Goal: Information Seeking & Learning: Learn about a topic

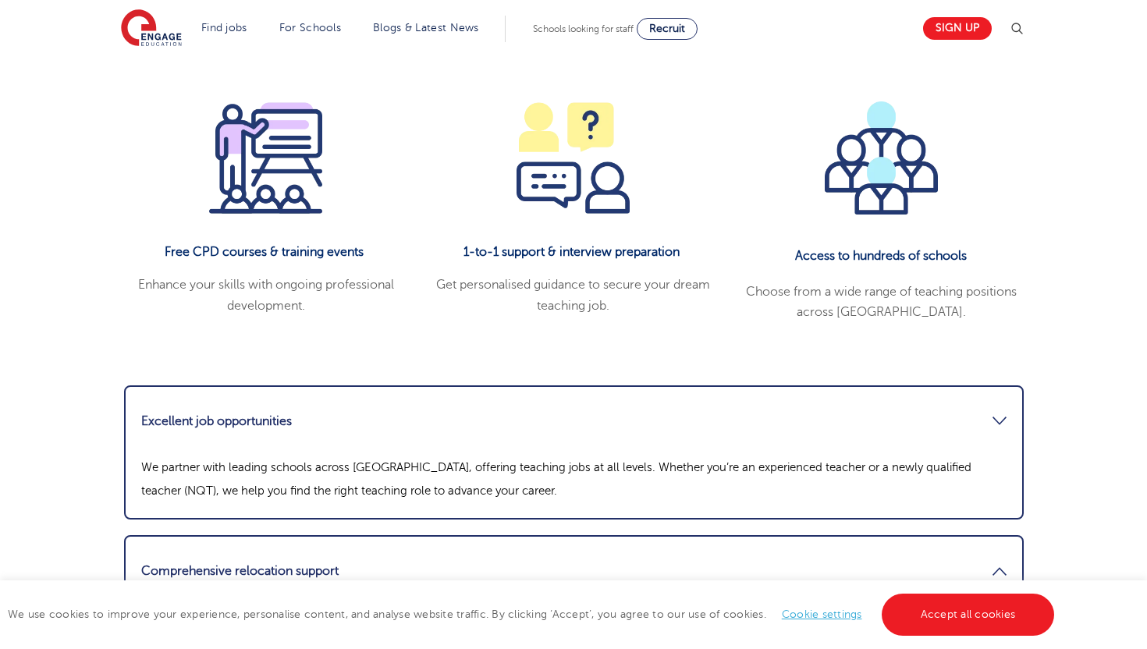
scroll to position [1853, 0]
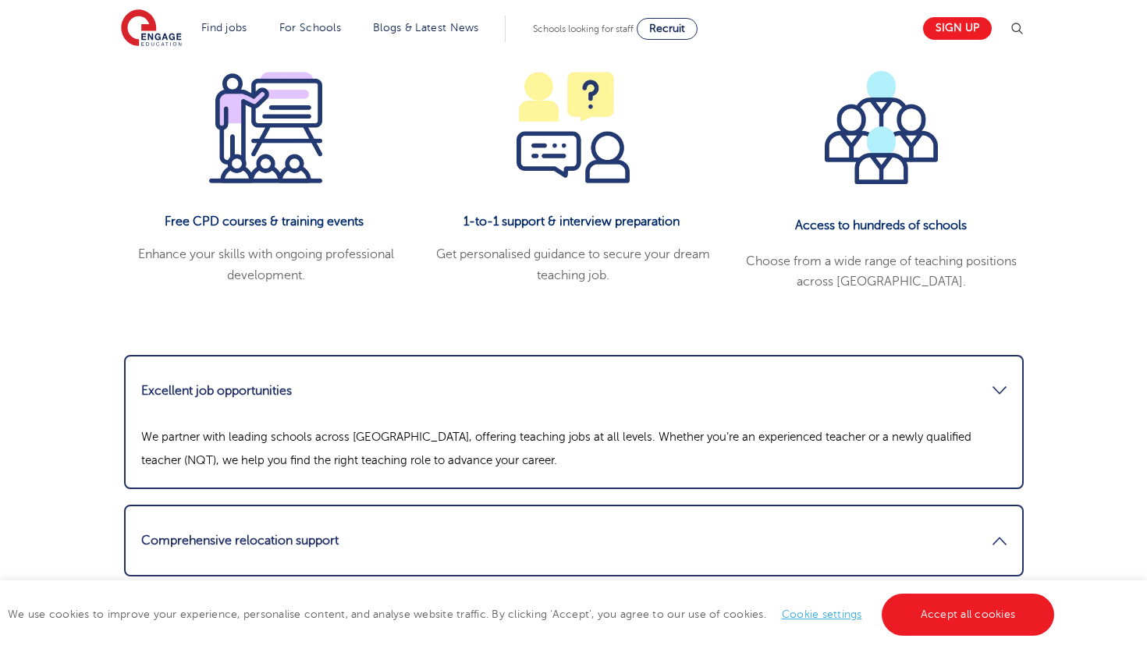
click at [404, 372] on link "Excellent job opportunities" at bounding box center [573, 390] width 865 height 37
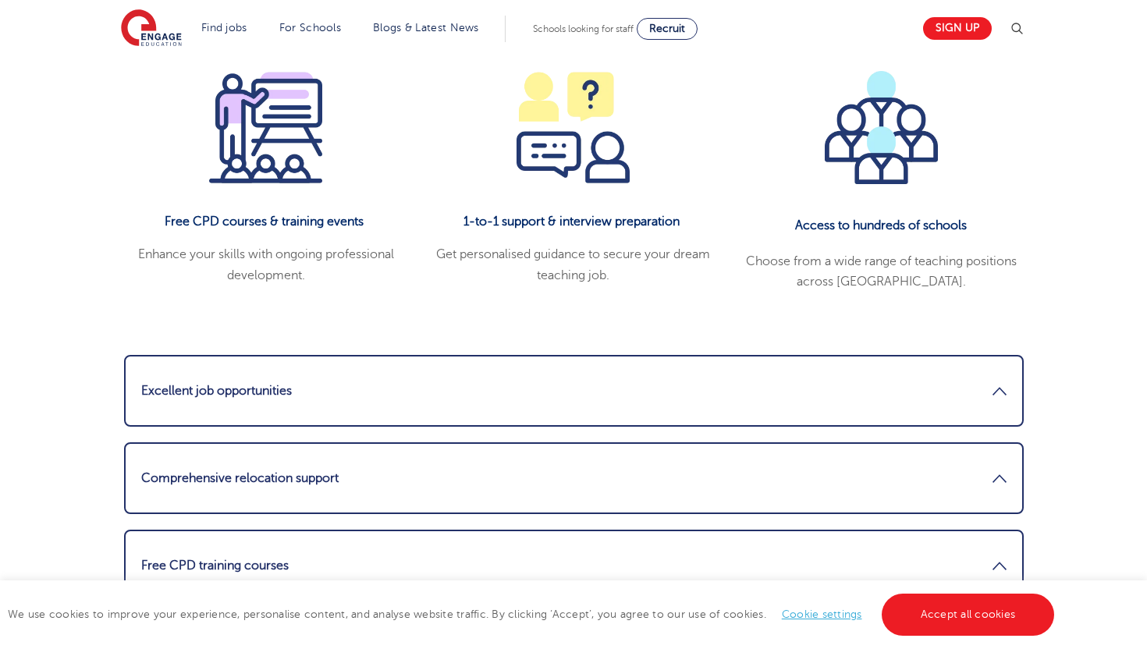
click at [404, 372] on link "Excellent job opportunities" at bounding box center [573, 390] width 865 height 37
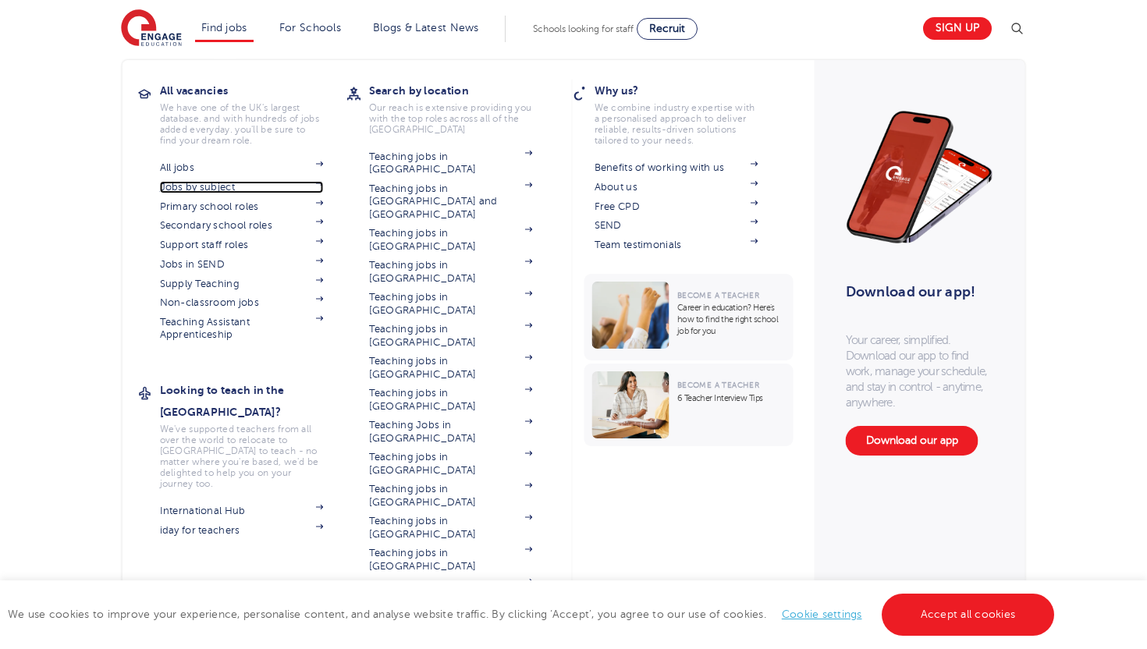
click at [256, 187] on link "Jobs by subject" at bounding box center [242, 187] width 164 height 12
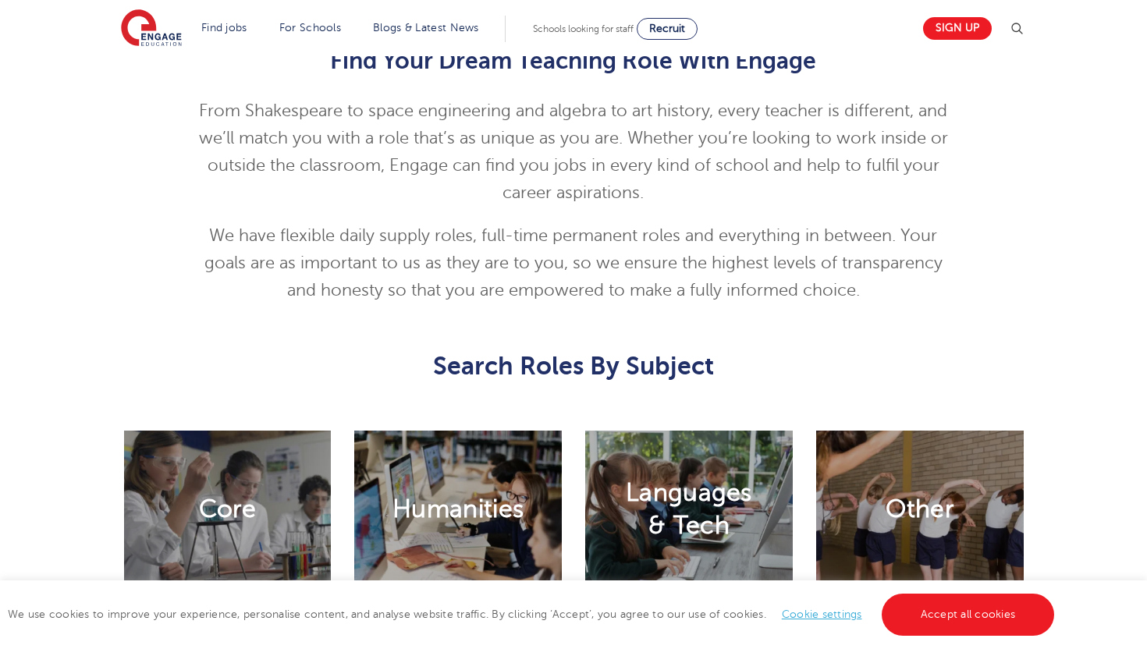
scroll to position [748, 0]
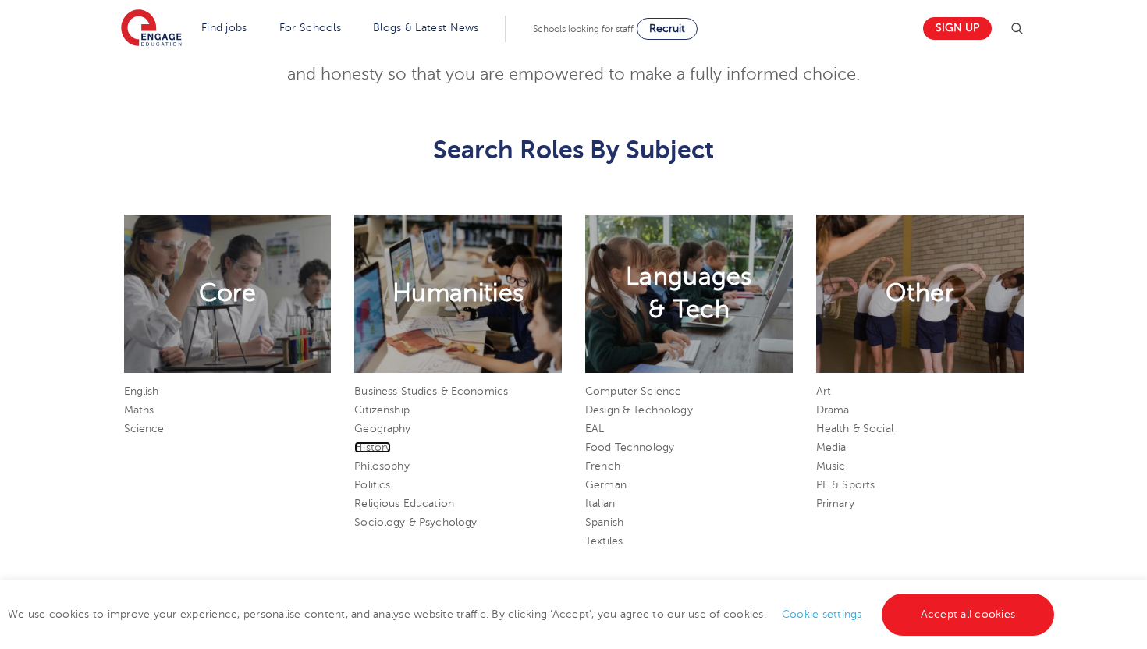
click at [388, 444] on link "History" at bounding box center [372, 448] width 37 height 12
click at [372, 414] on link "Citizenship" at bounding box center [381, 410] width 55 height 12
click at [378, 481] on link "Politics" at bounding box center [372, 485] width 36 height 12
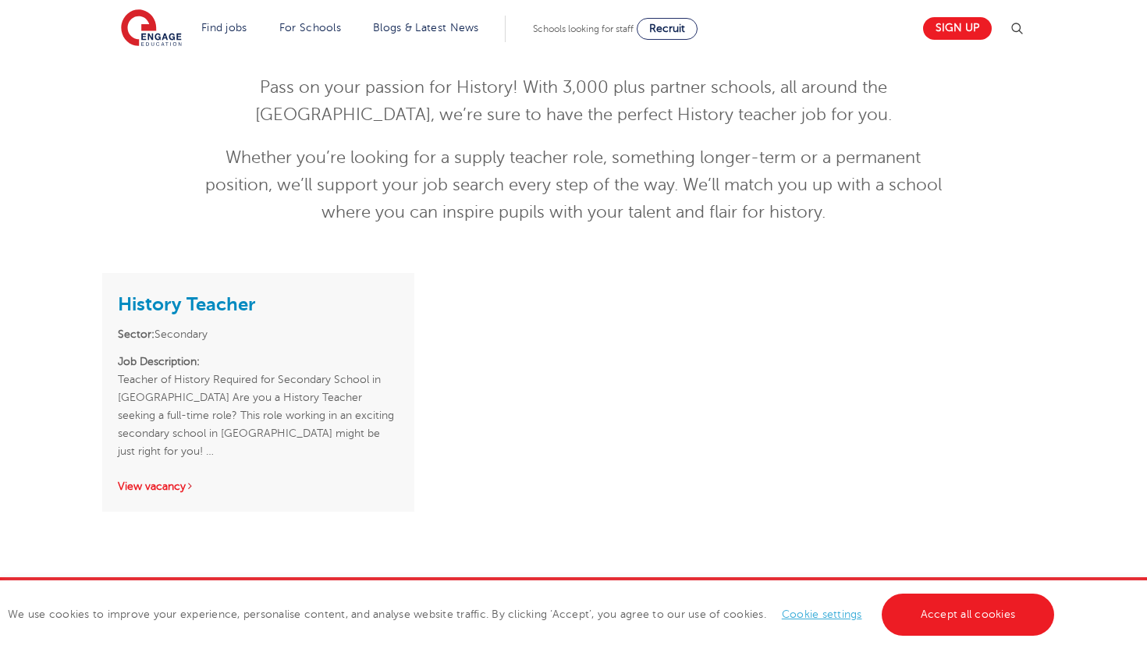
scroll to position [220, 0]
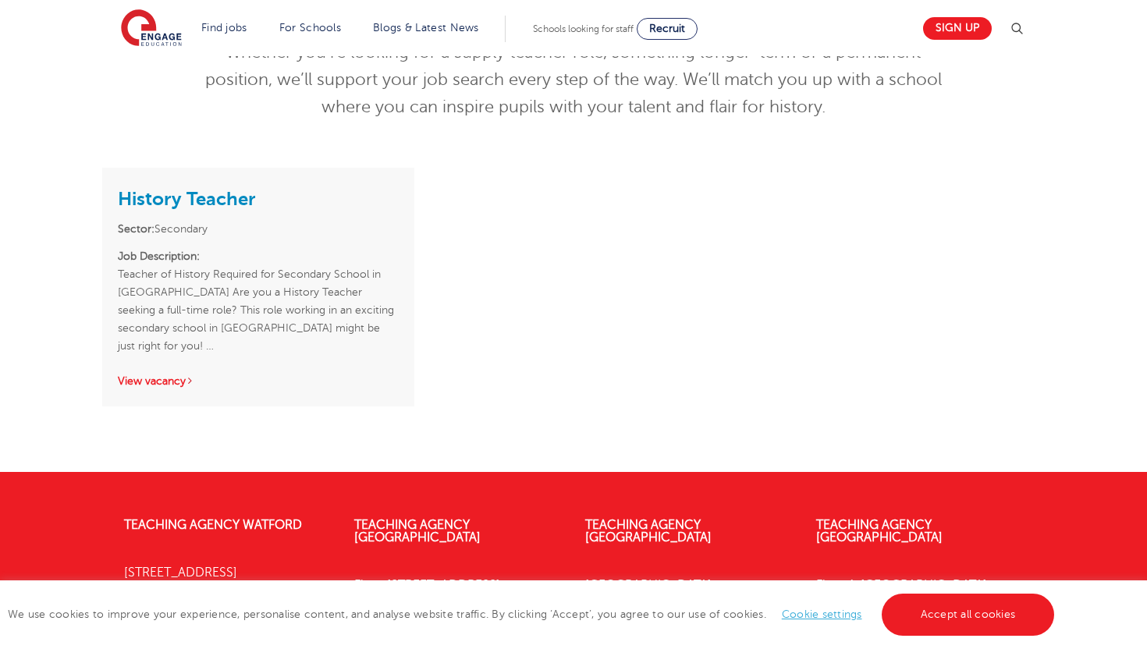
click at [331, 340] on div "History Teacher Sector: Secondary Job Description: Teacher of History Required …" at bounding box center [258, 287] width 312 height 239
click at [124, 375] on link "View vacancy" at bounding box center [156, 381] width 76 height 12
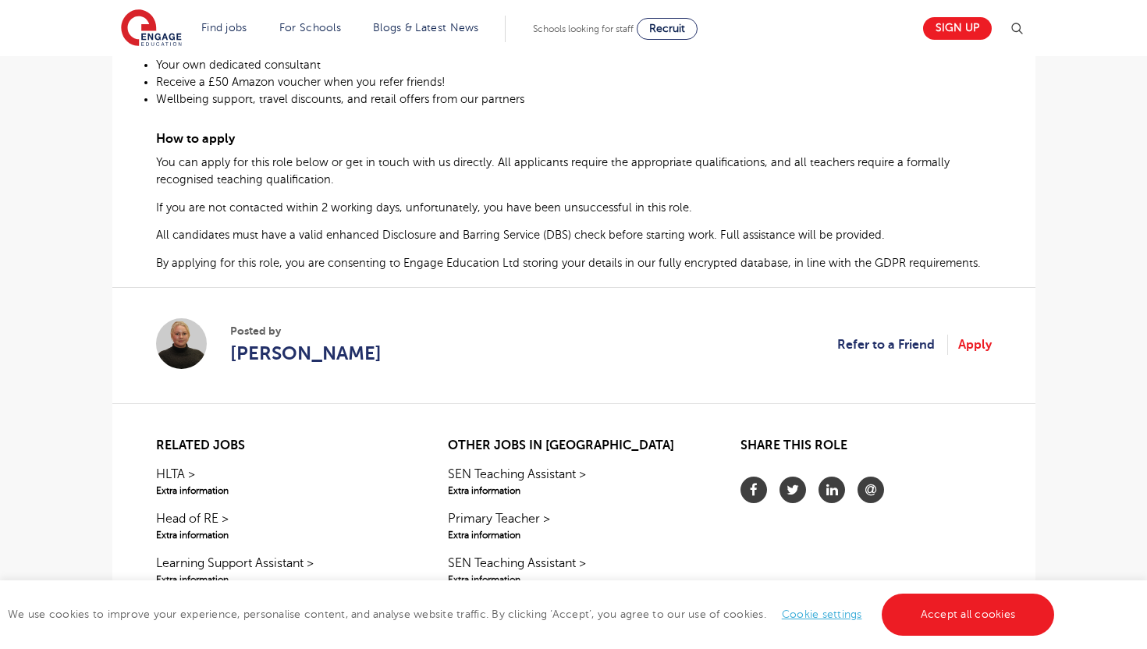
scroll to position [915, 0]
